Goal: Contribute content

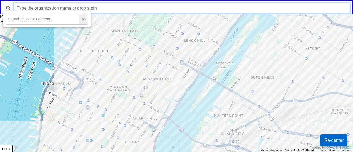
click at [60, 10] on input "text" at bounding box center [182, 8] width 337 height 10
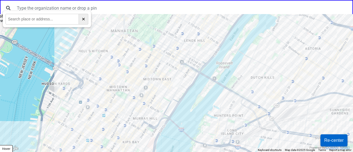
click at [171, 72] on div at bounding box center [176, 83] width 353 height 138
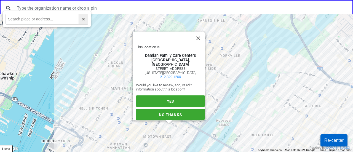
scroll to position [5, 0]
click at [174, 96] on button "YES" at bounding box center [170, 102] width 69 height 12
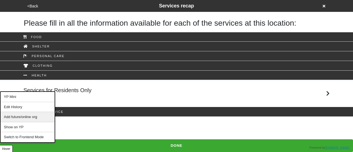
click at [29, 118] on div "Add future/online org" at bounding box center [28, 117] width 54 height 10
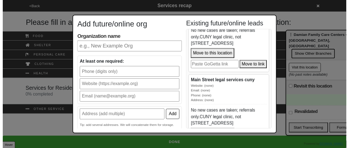
scroll to position [154, 0]
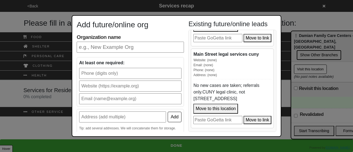
click at [234, 108] on button "Move to this location" at bounding box center [215, 109] width 45 height 10
click at [319, 98] on div "Add future/online org Organization name At least one required: Add Tip: add sev…" at bounding box center [176, 76] width 353 height 152
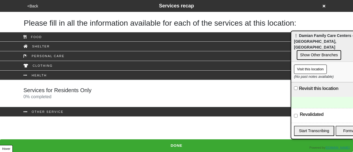
click at [315, 97] on div at bounding box center [334, 102] width 87 height 11
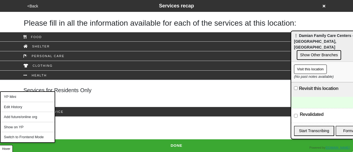
click at [9, 150] on button "Hover" at bounding box center [6, 148] width 13 height 7
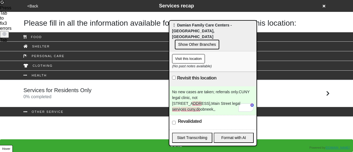
drag, startPoint x: 306, startPoint y: 41, endPoint x: 184, endPoint y: 31, distance: 122.4
click at [184, 31] on span "⋮ Damian Family Care Centers - 53rd Street Health Center, Men's Shelter" at bounding box center [202, 31] width 60 height 16
click at [198, 87] on div "No new cases are taken; referrals only.CUNY legal clinic, not 2 Court Square We…" at bounding box center [212, 101] width 87 height 29
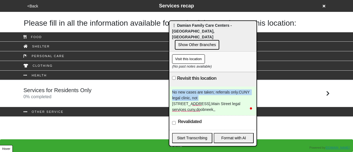
click at [198, 87] on div "No new cases are taken; referrals only.CUNY legal clinic, not 2 Court Square We…" at bounding box center [212, 101] width 87 height 29
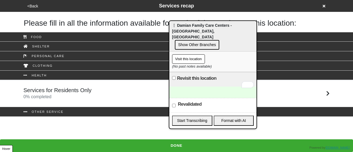
drag, startPoint x: 342, startPoint y: 79, endPoint x: 353, endPoint y: 81, distance: 10.9
click at [232, 39] on span "⋮ Damian Family Care Centers - 53rd Street Health Center, Men's Shelter" at bounding box center [202, 31] width 60 height 16
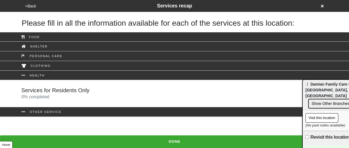
click at [325, 6] on div "<Back Services recap" at bounding box center [175, 5] width 302 height 7
click at [325, 5] on div "<Back Services recap" at bounding box center [175, 5] width 302 height 7
click at [322, 5] on icon at bounding box center [322, 6] width 3 height 4
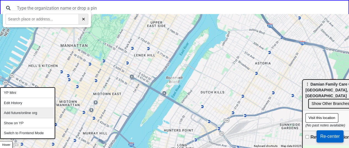
click at [26, 113] on div "Add future/online org" at bounding box center [28, 113] width 54 height 10
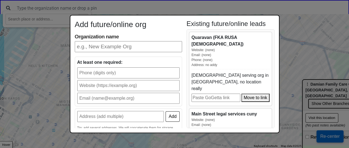
scroll to position [45, 0]
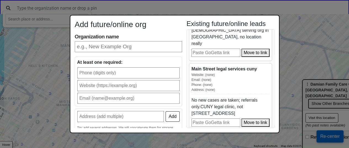
drag, startPoint x: 232, startPoint y: 105, endPoint x: 189, endPoint y: 101, distance: 43.3
click at [188, 100] on div "Quaravan (FKA RUSA LGBT) Website: (none) Email: (none) Phone: (none) Address: n…" at bounding box center [231, 78] width 88 height 99
copy div "2 Court Square West, Long Island City, NY 11101-4356"
click at [72, 5] on div "Add future/online org Organization name At least one required: Add Tip: add sev…" at bounding box center [174, 74] width 349 height 148
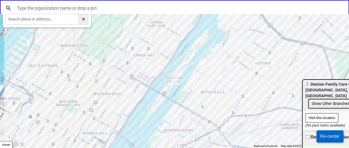
paste input "2 Court Square West, Long Island City, NY 11101-4356"
type input "2 Court Square West, Long Island City, NY 11101-4356"
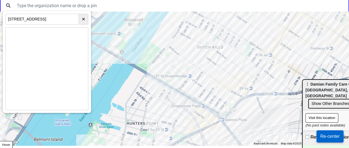
scroll to position [0, 0]
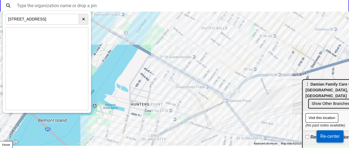
drag, startPoint x: 235, startPoint y: 89, endPoint x: 240, endPoint y: 69, distance: 19.8
click at [240, 69] on div at bounding box center [174, 79] width 349 height 134
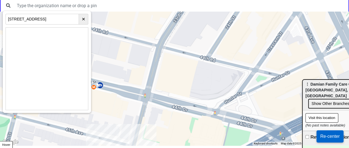
click at [193, 94] on div at bounding box center [174, 79] width 349 height 134
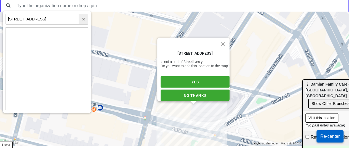
click at [196, 76] on button "YES" at bounding box center [195, 82] width 69 height 12
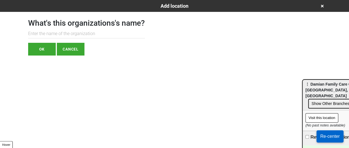
click at [118, 30] on input "text" at bounding box center [86, 33] width 117 height 9
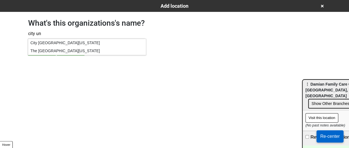
click at [76, 41] on div "City University of New York" at bounding box center [87, 43] width 118 height 8
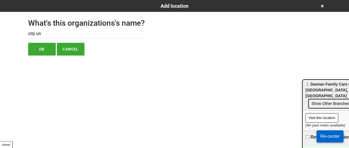
click at [93, 30] on input "city un" at bounding box center [86, 33] width 117 height 9
type input "City University of New York (CUNY)"
click at [38, 51] on button "OK" at bounding box center [42, 49] width 28 height 13
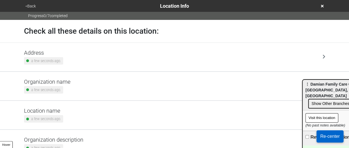
click at [54, 116] on small "a few seconds ago." at bounding box center [46, 118] width 30 height 5
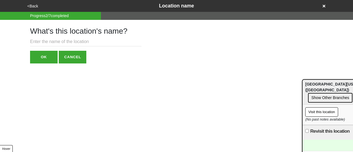
click at [71, 45] on input "text" at bounding box center [86, 41] width 112 height 9
paste input "Main Street Legal Service"
type input "Main Street Legal Services"
click at [39, 60] on button "OK" at bounding box center [44, 57] width 28 height 13
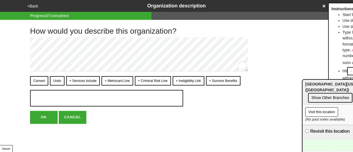
click at [33, 4] on button "<Back" at bounding box center [33, 6] width 14 height 6
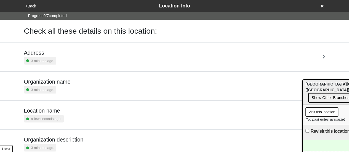
click at [50, 54] on h5 "Address" at bounding box center [40, 52] width 33 height 7
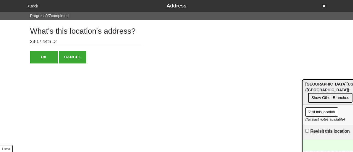
click at [49, 39] on input "23-17 44th Dr" at bounding box center [86, 41] width 112 height 9
paste input "Court Square West, Long Island City, NY 11101-4356"
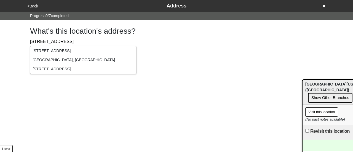
type input "2 Court Square West, Long Island City, NY 11101-4356"
click at [79, 51] on div "2 Court Square West, Long Island City, NY, USA" at bounding box center [83, 50] width 106 height 9
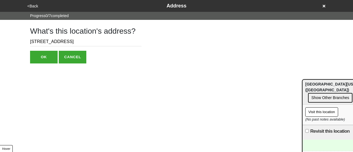
click at [49, 56] on button "OK" at bounding box center [44, 57] width 28 height 13
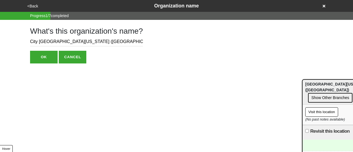
click at [31, 6] on button "<Back" at bounding box center [33, 6] width 14 height 6
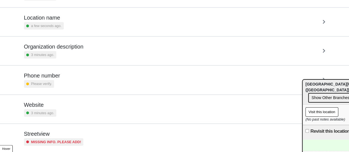
scroll to position [105, 0]
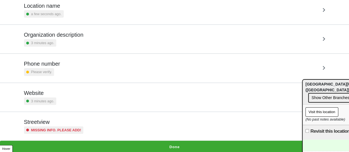
click at [56, 64] on h5 "Phone number" at bounding box center [42, 63] width 36 height 7
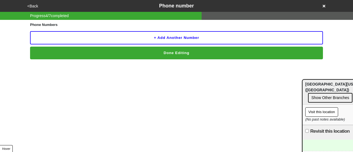
click at [84, 35] on button "+ Add another number" at bounding box center [176, 37] width 293 height 13
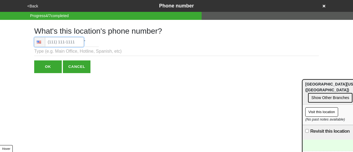
click at [64, 39] on input "tel" at bounding box center [59, 42] width 50 height 10
paste input "[PHONE_NUMBER]"
type input "[PHONE_NUMBER]"
click at [49, 67] on input "OK" at bounding box center [48, 66] width 28 height 13
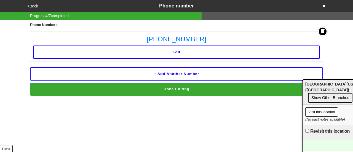
click at [141, 74] on button "+ Add another number" at bounding box center [176, 73] width 293 height 13
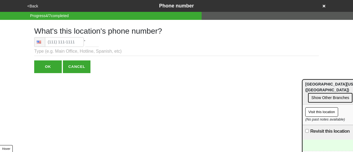
click at [62, 31] on h1 "What's this location's phone number?" at bounding box center [176, 30] width 285 height 9
click at [59, 43] on input "tel" at bounding box center [59, 42] width 50 height 10
click at [61, 45] on input "tel" at bounding box center [59, 42] width 50 height 10
paste input "‪(718) 340-430"
type input "‪(718) 340-430"
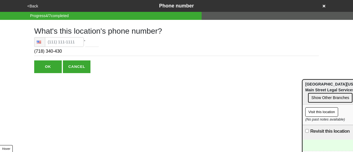
click at [47, 52] on input "‪(718) 340-430" at bounding box center [176, 51] width 285 height 9
paste input "tel"
click at [128, 54] on input "text" at bounding box center [176, 51] width 285 height 9
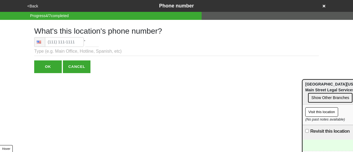
paste input "‪(718) 340-430"
type input "‪[PHONE_NUMBER]"
click at [44, 54] on input "‪[PHONE_NUMBER]" at bounding box center [176, 51] width 285 height 9
click at [45, 54] on input "‪[PHONE_NUMBER]" at bounding box center [176, 51] width 285 height 9
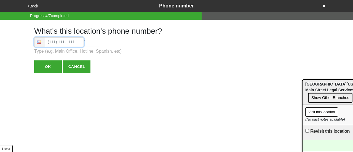
type input "[PHONE_NUMBER]"
drag, startPoint x: 52, startPoint y: 39, endPoint x: 47, endPoint y: 65, distance: 26.3
click at [47, 65] on input "OK" at bounding box center [48, 66] width 28 height 13
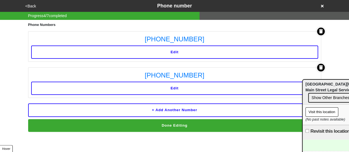
click at [180, 127] on button "Done Editing" at bounding box center [174, 125] width 293 height 13
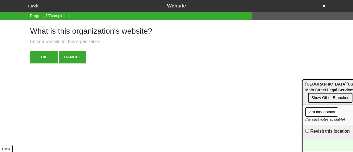
paste input "[URL][DOMAIN_NAME]"
type input "[URL][DOMAIN_NAME]"
click at [49, 54] on button "OK" at bounding box center [44, 57] width 28 height 13
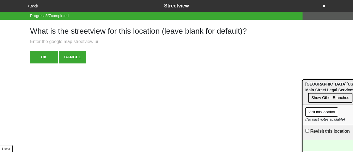
click at [86, 67] on html "<Back Streetview Progress 6 / 7 completed What is the streetview for this locat…" at bounding box center [176, 43] width 353 height 86
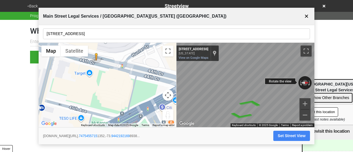
click at [282, 83] on div "← Move left → Move right ↑ Move up ↓ Move down + Zoom in - Zoom out [STREET_ADD…" at bounding box center [246, 85] width 138 height 85
click at [222, 77] on div "← Move left → Move right ↑ Move up ↓ Move down + Zoom in - Zoom out [STREET_ADD…" at bounding box center [246, 85] width 138 height 85
drag, startPoint x: 268, startPoint y: 84, endPoint x: 168, endPoint y: 86, distance: 100.2
click at [171, 85] on div "← Move left → Move right ↑ Move up ↓ Move down + Zoom in - Zoom out Home Jump l…" at bounding box center [177, 85] width 276 height 85
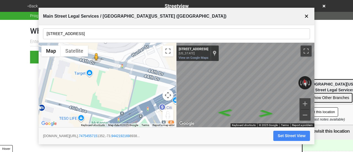
click at [153, 86] on div "← Move left → Move right ↑ Move up ↓ Move down + Zoom in - Zoom out Home Jump l…" at bounding box center [177, 85] width 276 height 85
click at [289, 137] on button "Set Street View" at bounding box center [292, 136] width 37 height 10
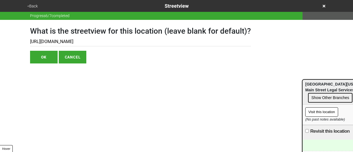
type input "[URL][DOMAIN_NAME]"
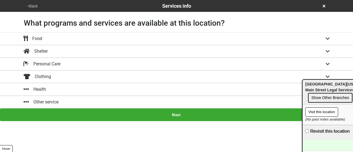
click at [66, 99] on div "Other service" at bounding box center [176, 102] width 315 height 7
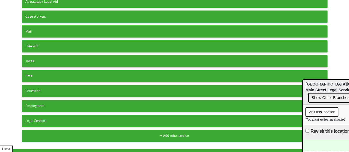
scroll to position [139, 0]
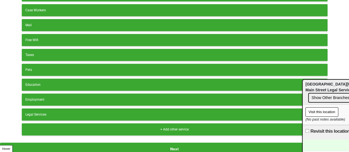
click at [69, 112] on div "Legal Services" at bounding box center [174, 114] width 299 height 5
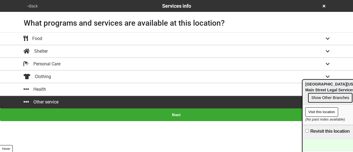
click at [89, 115] on button "Next" at bounding box center [176, 114] width 353 height 13
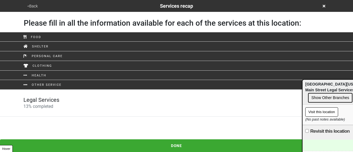
click at [67, 105] on div "Legal Services 13 % completed" at bounding box center [176, 103] width 315 height 13
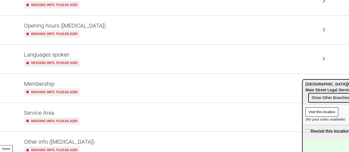
scroll to position [134, 0]
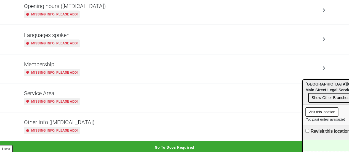
click at [82, 123] on div "Other info ([MEDICAL_DATA]) Missing info. Please add!" at bounding box center [174, 126] width 301 height 15
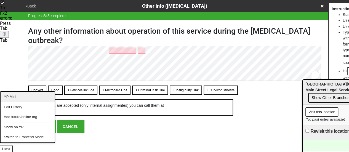
click at [17, 99] on div "YP Mini" at bounding box center [28, 97] width 54 height 10
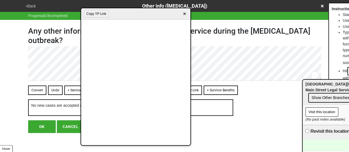
click at [257, 46] on div "Any other information about operation of this service during the [MEDICAL_DATA]…" at bounding box center [174, 76] width 293 height 113
click at [184, 15] on span "×" at bounding box center [184, 13] width 6 height 7
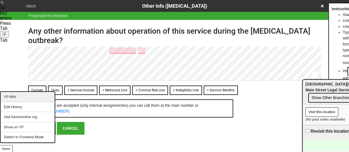
click at [21, 97] on div "YP Mini" at bounding box center [28, 97] width 54 height 10
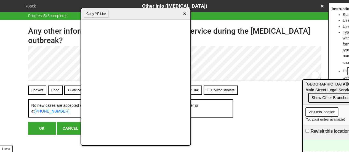
click at [184, 14] on span "×" at bounding box center [184, 13] width 6 height 7
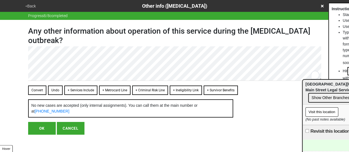
click at [38, 84] on div "Any other information about operation of this service during the [MEDICAL_DATA]…" at bounding box center [174, 77] width 293 height 115
click at [36, 91] on button "Convert" at bounding box center [37, 90] width 18 height 9
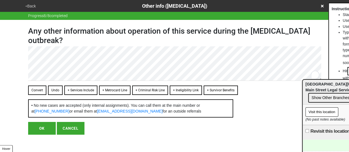
click at [36, 89] on button "Convert" at bounding box center [37, 90] width 18 height 9
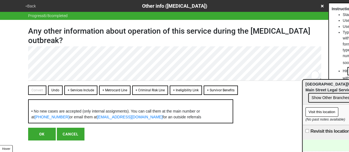
click at [44, 137] on button "OK" at bounding box center [42, 134] width 28 height 13
type textarea "x"
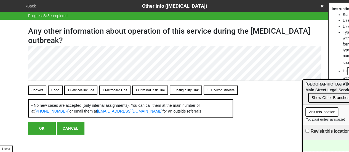
click at [44, 135] on button "OK" at bounding box center [42, 128] width 28 height 13
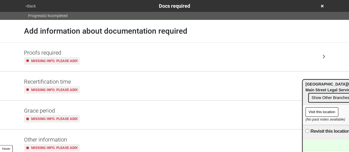
click at [30, 7] on button "<Back" at bounding box center [31, 6] width 14 height 6
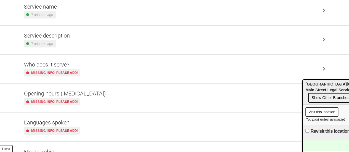
scroll to position [55, 0]
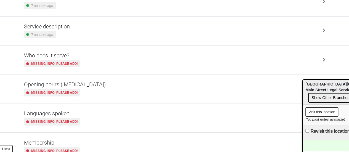
click at [71, 86] on h5 "Opening hours ([MEDICAL_DATA])" at bounding box center [65, 84] width 82 height 7
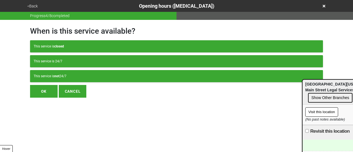
click at [81, 70] on button "This service is not 24/7" at bounding box center [176, 76] width 293 height 12
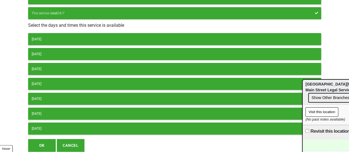
scroll to position [83, 0]
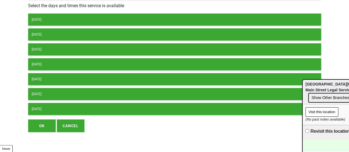
click at [68, 16] on button "[DATE]" at bounding box center [174, 20] width 293 height 12
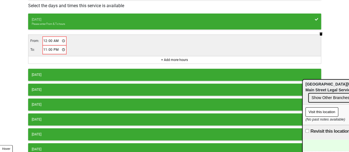
click at [45, 38] on input "00:00" at bounding box center [54, 41] width 23 height 8
type input "09:00"
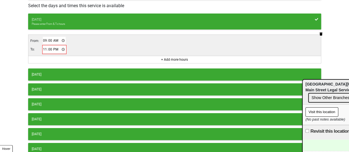
click at [45, 50] on input "23:00" at bounding box center [54, 50] width 23 height 8
type input "17:00"
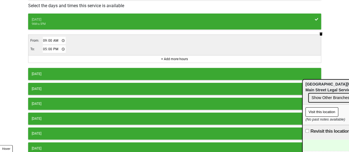
click at [65, 69] on button "[DATE]" at bounding box center [174, 74] width 293 height 12
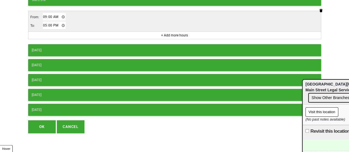
click at [63, 44] on button "[DATE]" at bounding box center [174, 50] width 293 height 12
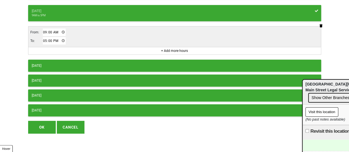
click at [68, 60] on button "[DATE]" at bounding box center [174, 66] width 293 height 12
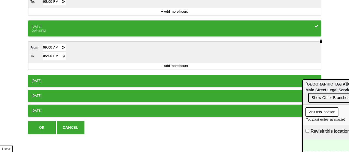
click at [62, 83] on button "[DATE]" at bounding box center [174, 81] width 293 height 12
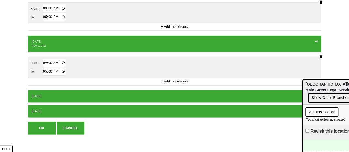
click at [41, 126] on button "OK" at bounding box center [42, 128] width 28 height 13
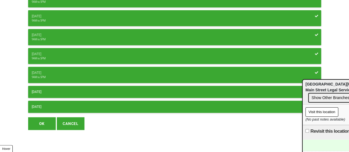
scroll to position [102, 0]
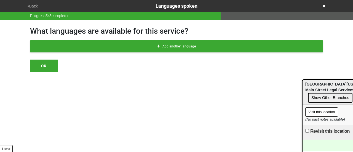
click at [33, 7] on button "<Back" at bounding box center [33, 6] width 14 height 6
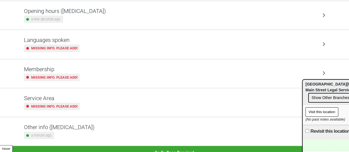
scroll to position [134, 0]
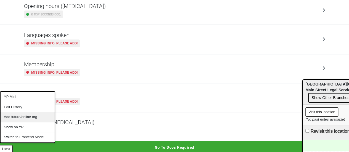
click at [26, 117] on div "Add future/online org" at bounding box center [28, 117] width 54 height 10
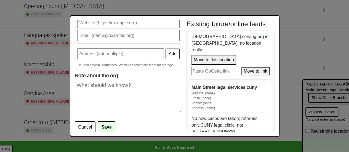
scroll to position [66, 0]
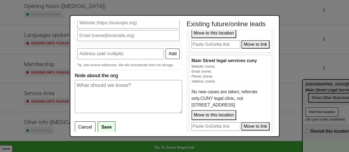
click at [218, 110] on button "Move to this location" at bounding box center [214, 115] width 45 height 10
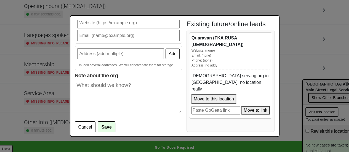
scroll to position [0, 0]
click at [223, 70] on div "[DEMOGRAPHIC_DATA] serving org in [GEOGRAPHIC_DATA], no location really Move to…" at bounding box center [231, 93] width 78 height 47
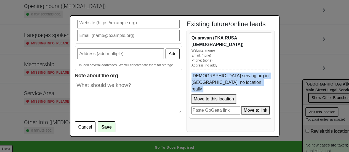
click at [223, 70] on div "[DEMOGRAPHIC_DATA] serving org in [GEOGRAPHIC_DATA], no location really Move to…" at bounding box center [231, 93] width 78 height 47
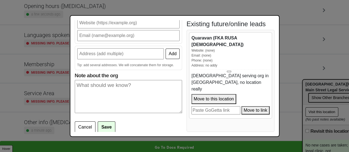
click at [229, 49] on div "Website: (none) Email: (none) Phone: (none) Address: no addy" at bounding box center [231, 58] width 78 height 20
click at [315, 61] on div "Add future/online org Organization name At least one required: Add Tip: add sev…" at bounding box center [174, 76] width 349 height 152
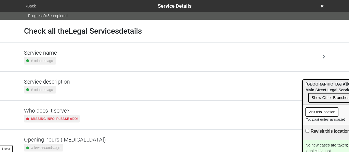
click at [322, 5] on icon at bounding box center [322, 6] width 3 height 4
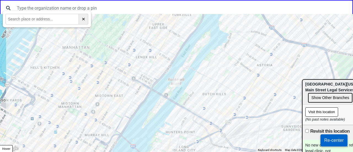
drag, startPoint x: 262, startPoint y: 25, endPoint x: 181, endPoint y: 43, distance: 82.7
click at [100, 75] on div at bounding box center [176, 83] width 353 height 138
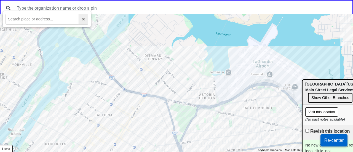
click at [263, 20] on div at bounding box center [176, 83] width 353 height 138
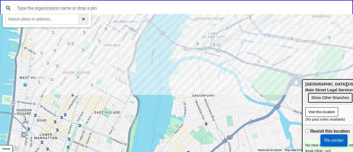
drag, startPoint x: 121, startPoint y: 78, endPoint x: 177, endPoint y: 52, distance: 61.5
click at [179, 51] on div at bounding box center [176, 83] width 353 height 138
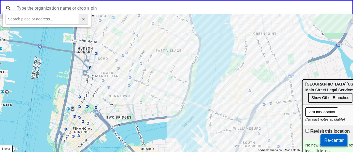
drag, startPoint x: 97, startPoint y: 126, endPoint x: 137, endPoint y: 88, distance: 55.3
click at [124, 79] on div at bounding box center [176, 83] width 353 height 138
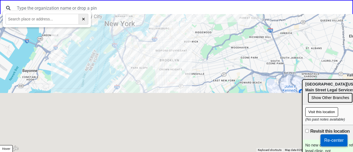
drag, startPoint x: 167, startPoint y: 129, endPoint x: 161, endPoint y: 56, distance: 73.4
click at [161, 56] on div at bounding box center [176, 83] width 353 height 138
